Goal: Transaction & Acquisition: Purchase product/service

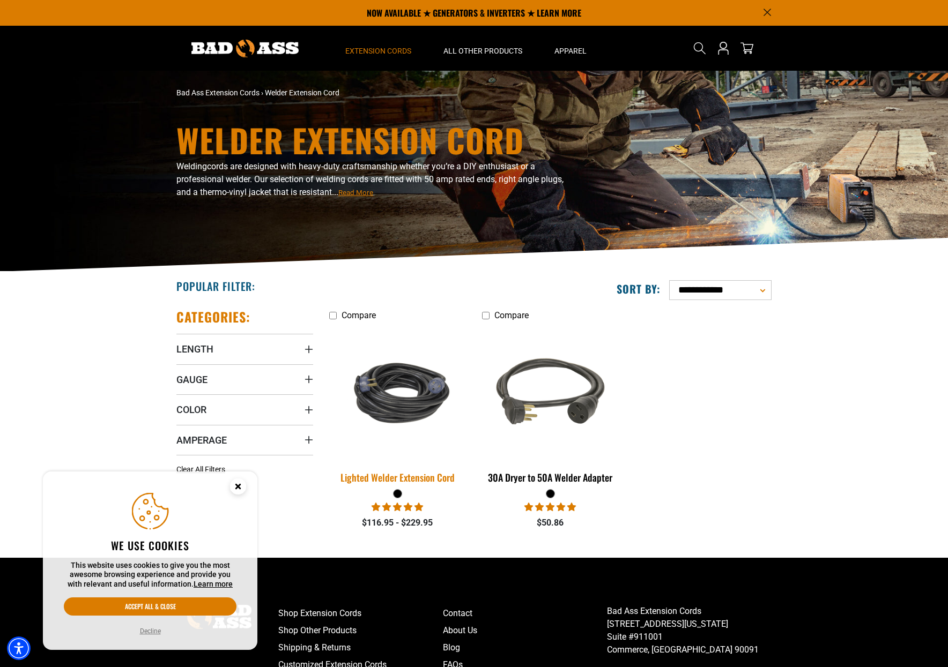
click at [368, 420] on img at bounding box center [398, 393] width 150 height 92
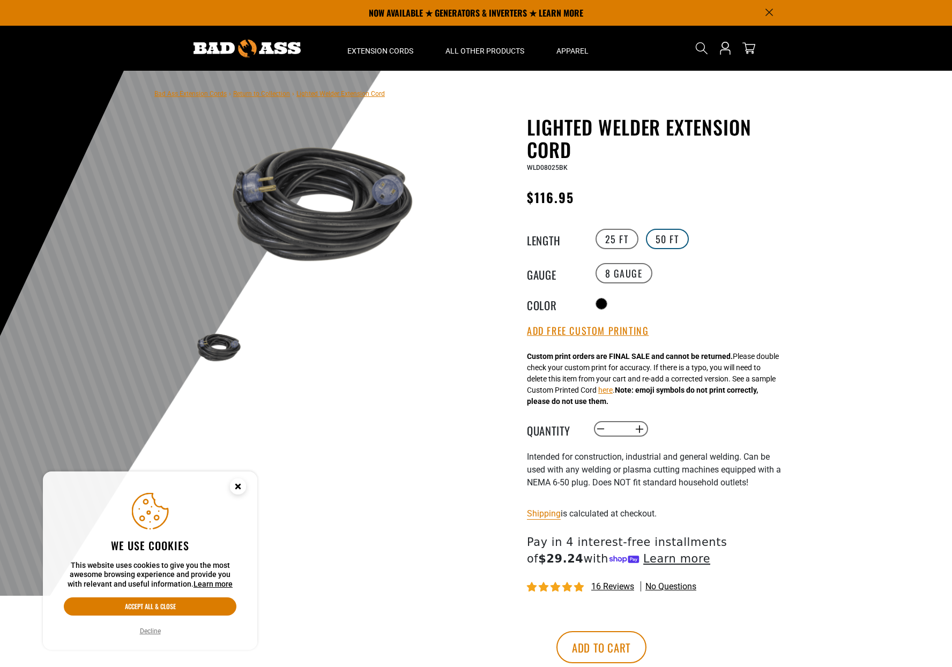
click at [669, 236] on label "50 FT" at bounding box center [667, 239] width 43 height 20
